Goal: Task Accomplishment & Management: Manage account settings

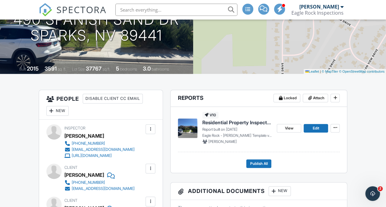
scroll to position [61, 0]
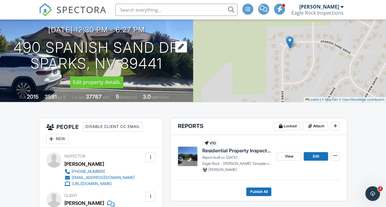
drag, startPoint x: 7, startPoint y: 48, endPoint x: 167, endPoint y: 68, distance: 161.4
click at [167, 68] on div "09/26/2025 12:30 pm - 6:27 pm 490 Spanish Sand Dr Sparks, NV 89441" at bounding box center [96, 49] width 193 height 46
copy h1 "490 Spanish Sand Dr Sparks, NV 89441"
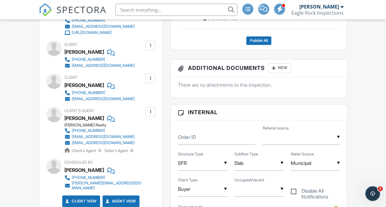
scroll to position [214, 0]
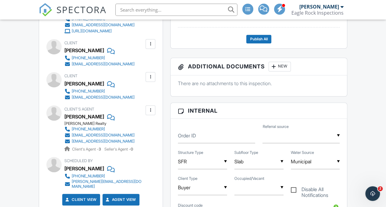
click at [63, 116] on div "Client's Agent Michelle McNally Dickson Realty 775-291-9294 mmcnally@dicksonrea…" at bounding box center [100, 128] width 109 height 47
drag, startPoint x: 120, startPoint y: 123, endPoint x: 66, endPoint y: 118, distance: 54.5
click at [66, 118] on div "Client's Agent Michelle McNally Dickson Realty 775-291-9294 mmcnally@dicksonrea…" at bounding box center [113, 128] width 99 height 47
copy div "Michelle McNally Dickson Realty"
drag, startPoint x: 109, startPoint y: 50, endPoint x: 65, endPoint y: 50, distance: 43.6
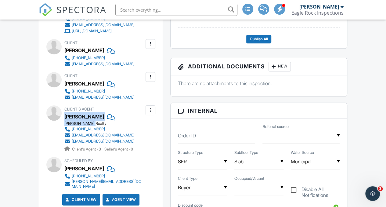
click at [65, 50] on div "[PERSON_NAME]" at bounding box center [84, 50] width 40 height 9
copy div "[PERSON_NAME]"
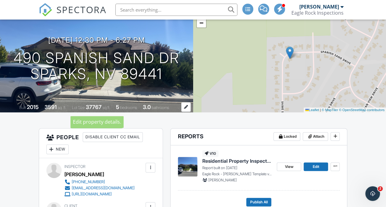
scroll to position [0, 0]
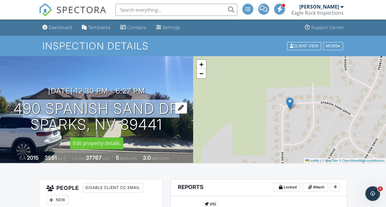
drag, startPoint x: 8, startPoint y: 108, endPoint x: 168, endPoint y: 108, distance: 160.7
click at [168, 108] on div "09/26/2025 12:30 pm - 6:27 pm 490 Spanish Sand Dr Sparks, NV 89441" at bounding box center [96, 110] width 193 height 46
copy h1 "490 Spanish Sand D"
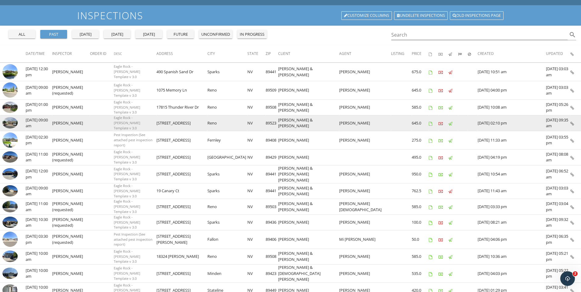
click at [13, 119] on img at bounding box center [9, 123] width 15 height 12
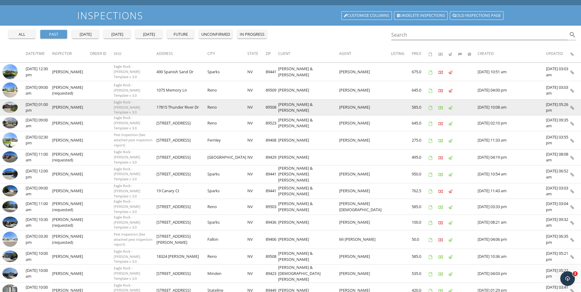
click at [11, 107] on img at bounding box center [9, 108] width 15 height 12
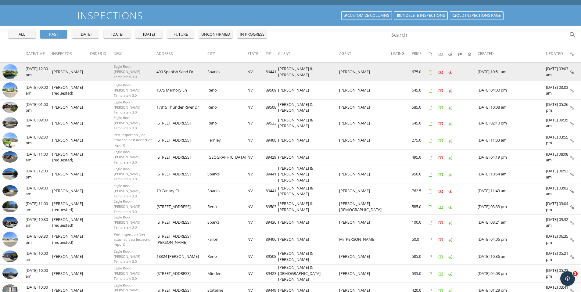
drag, startPoint x: 188, startPoint y: 72, endPoint x: 225, endPoint y: 71, distance: 36.9
click at [208, 71] on td "490 Spanish Sand Dr" at bounding box center [181, 72] width 51 height 19
copy td "490 Spanish Sand Dr"
click at [12, 73] on img at bounding box center [9, 71] width 15 height 15
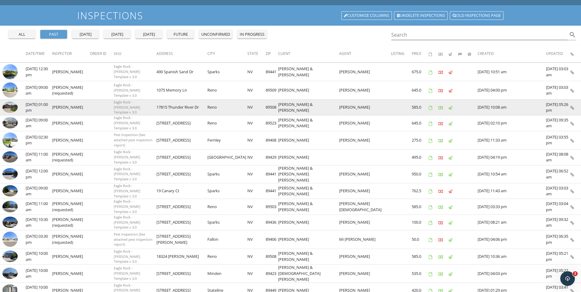
click at [10, 107] on img at bounding box center [9, 108] width 15 height 12
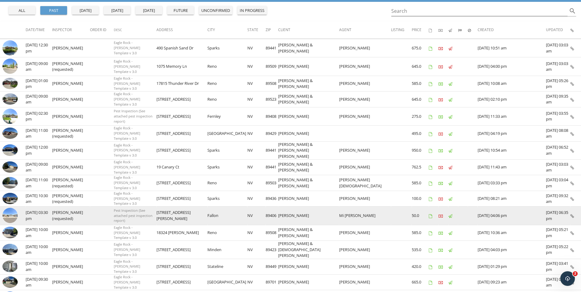
scroll to position [61, 0]
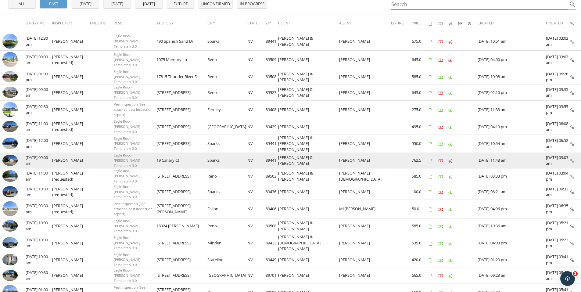
click at [13, 155] on img at bounding box center [9, 161] width 15 height 12
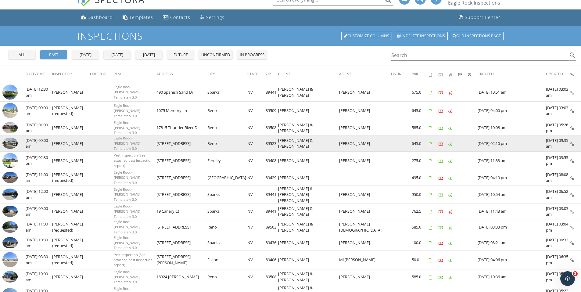
scroll to position [0, 0]
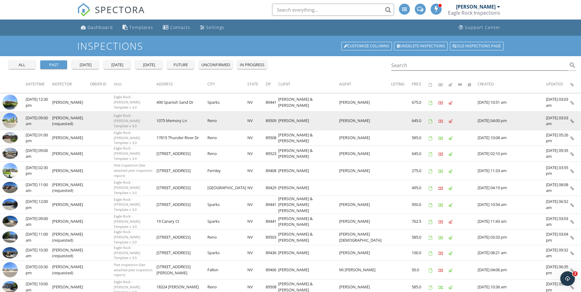
click at [11, 121] on img at bounding box center [9, 120] width 15 height 15
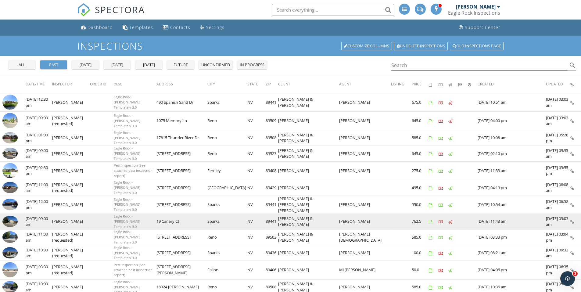
click at [13, 216] on img at bounding box center [9, 222] width 15 height 12
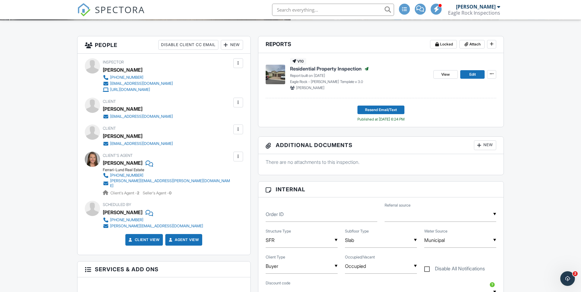
scroll to position [183, 0]
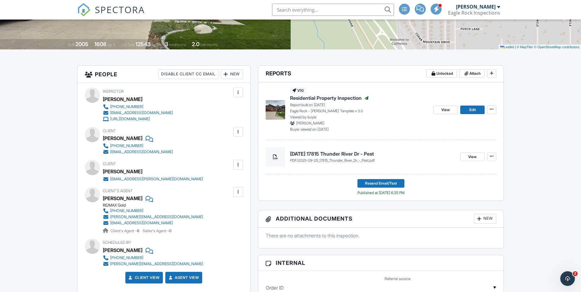
scroll to position [61, 0]
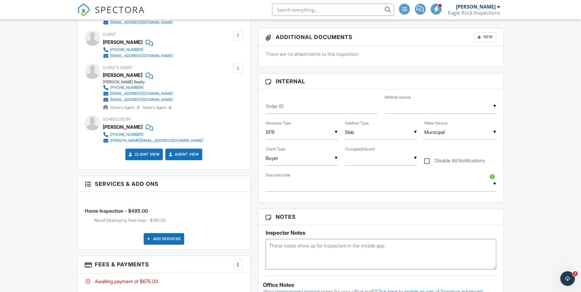
scroll to position [244, 0]
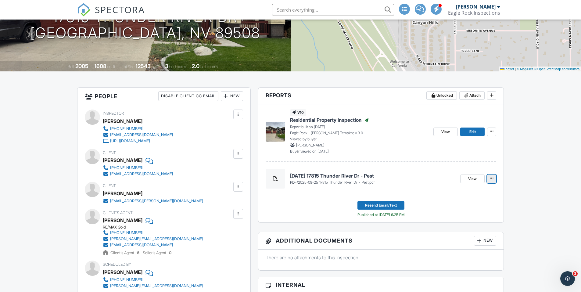
click at [492, 179] on icon at bounding box center [492, 178] width 4 height 4
click at [273, 178] on icon at bounding box center [275, 178] width 5 height 5
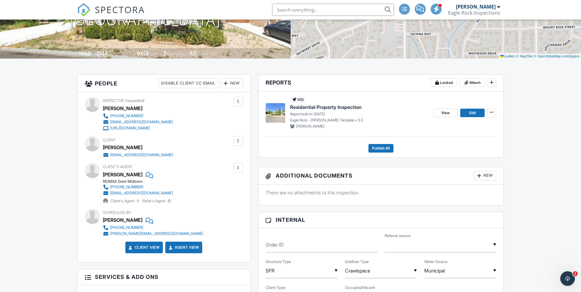
scroll to position [61, 0]
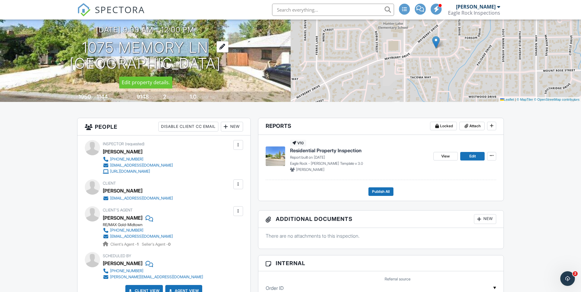
drag, startPoint x: 77, startPoint y: 47, endPoint x: 197, endPoint y: 47, distance: 119.3
click at [197, 47] on div "09/26/2025 9:00 am - 12:00 pm 1075 Memory Ln Reno, NV 89509" at bounding box center [145, 49] width 291 height 46
copy h1 "1075 Memory L"
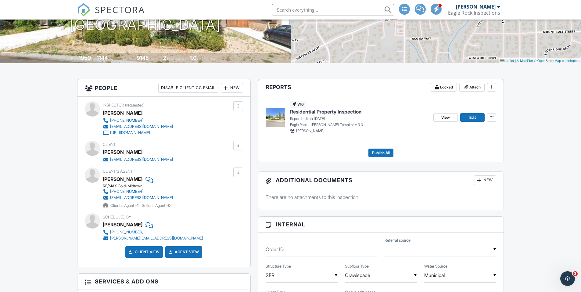
scroll to position [183, 0]
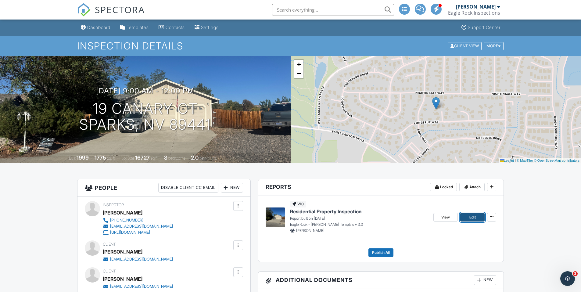
click at [472, 216] on span "Edit" at bounding box center [472, 217] width 6 height 6
